Goal: Task Accomplishment & Management: Complete application form

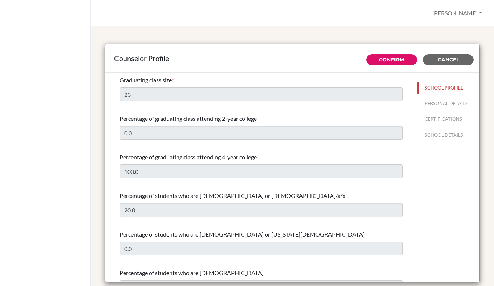
select select "1"
click at [388, 58] on link "Confirm" at bounding box center [391, 59] width 25 height 7
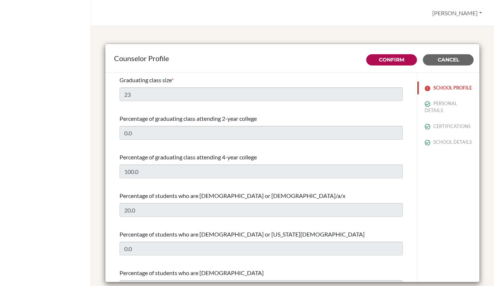
click at [425, 90] on img at bounding box center [428, 88] width 6 height 6
click at [154, 102] on div "Graduating class size * 23" at bounding box center [261, 88] width 283 height 31
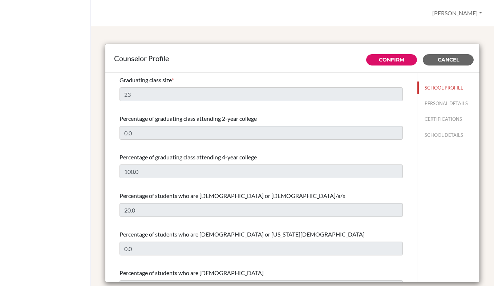
select select "1"
click at [479, 17] on button "[PERSON_NAME]" at bounding box center [457, 13] width 56 height 14
